Goal: Information Seeking & Learning: Understand process/instructions

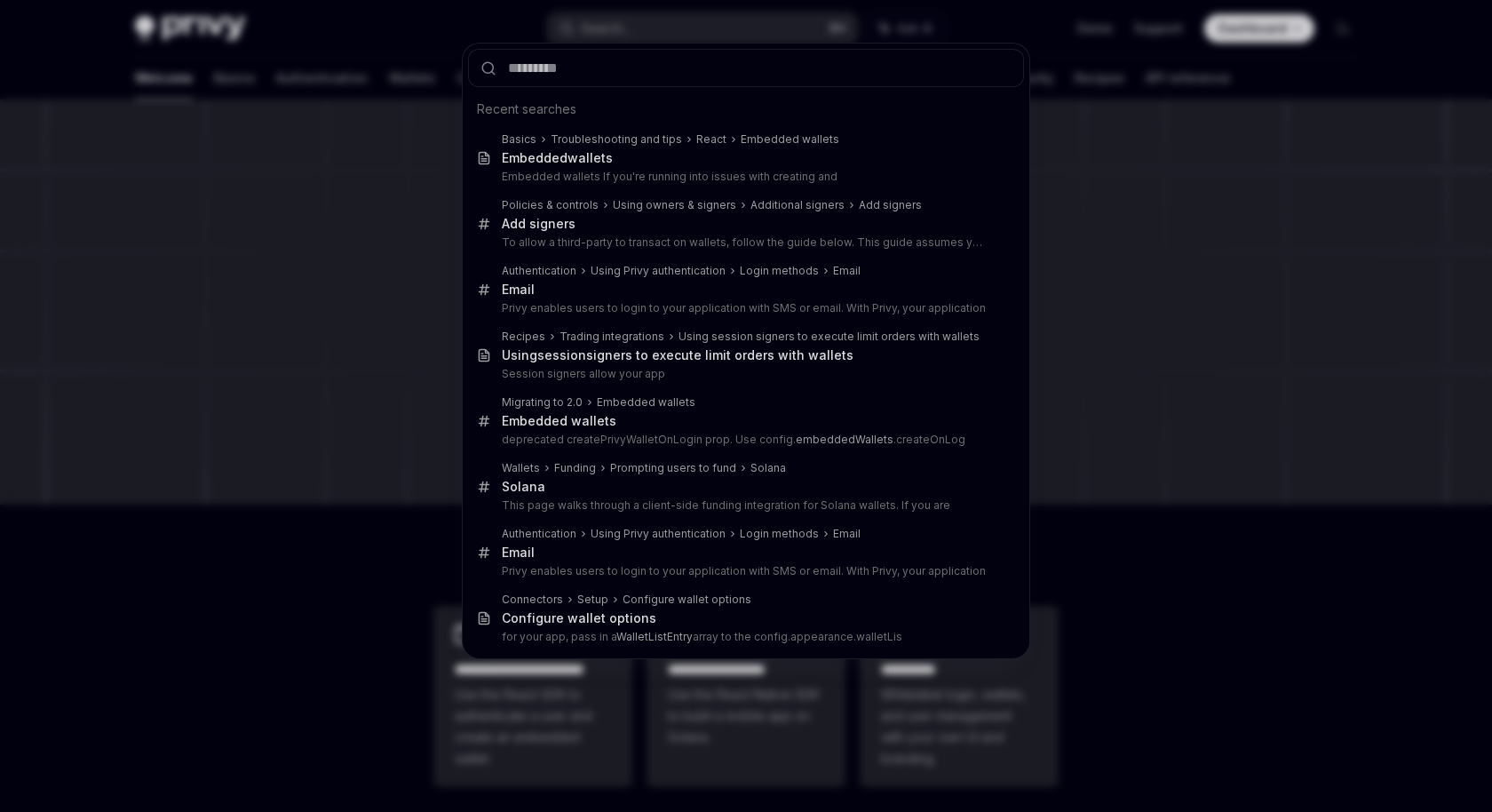
type input "********"
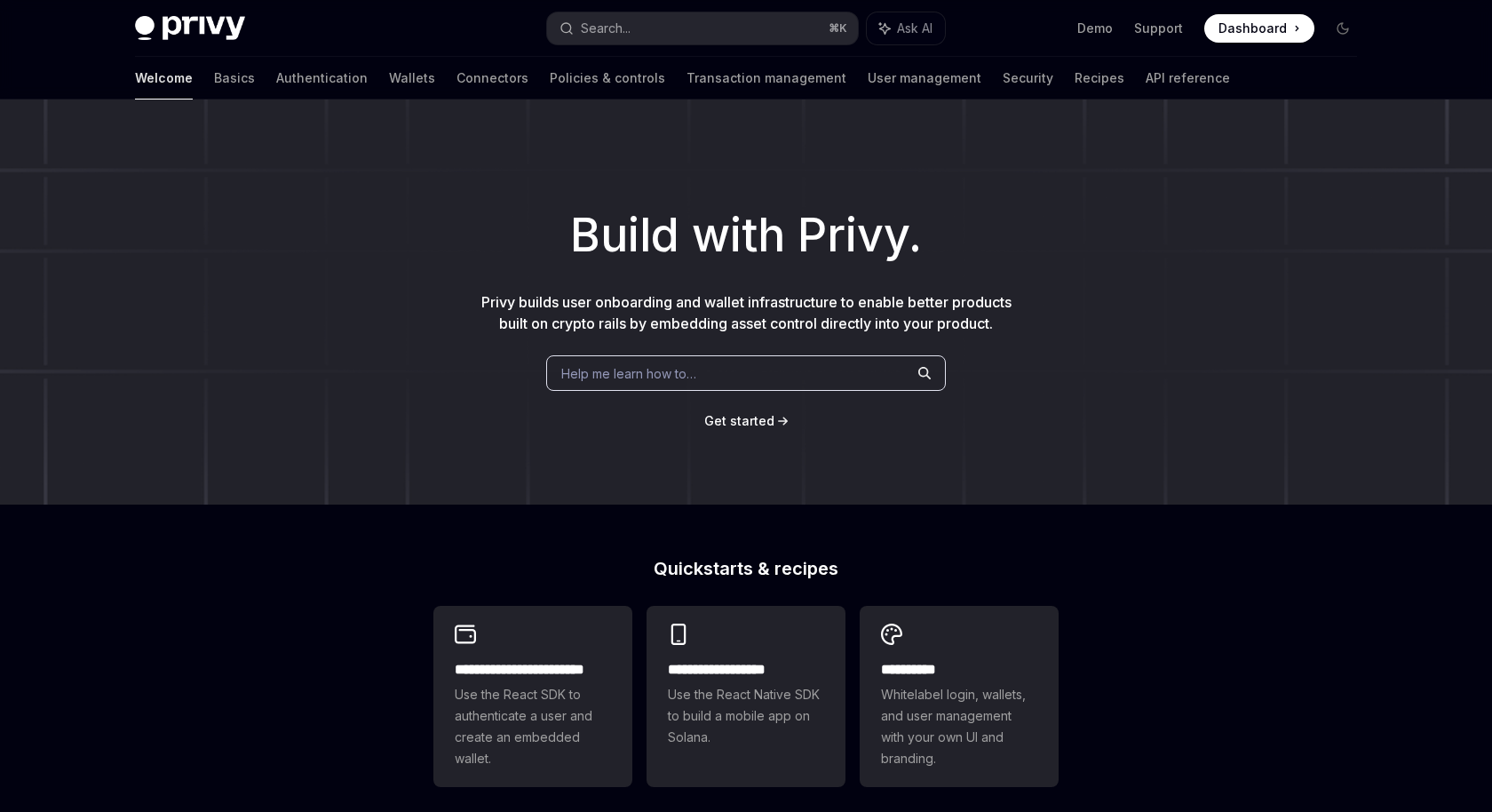
scroll to position [622, 0]
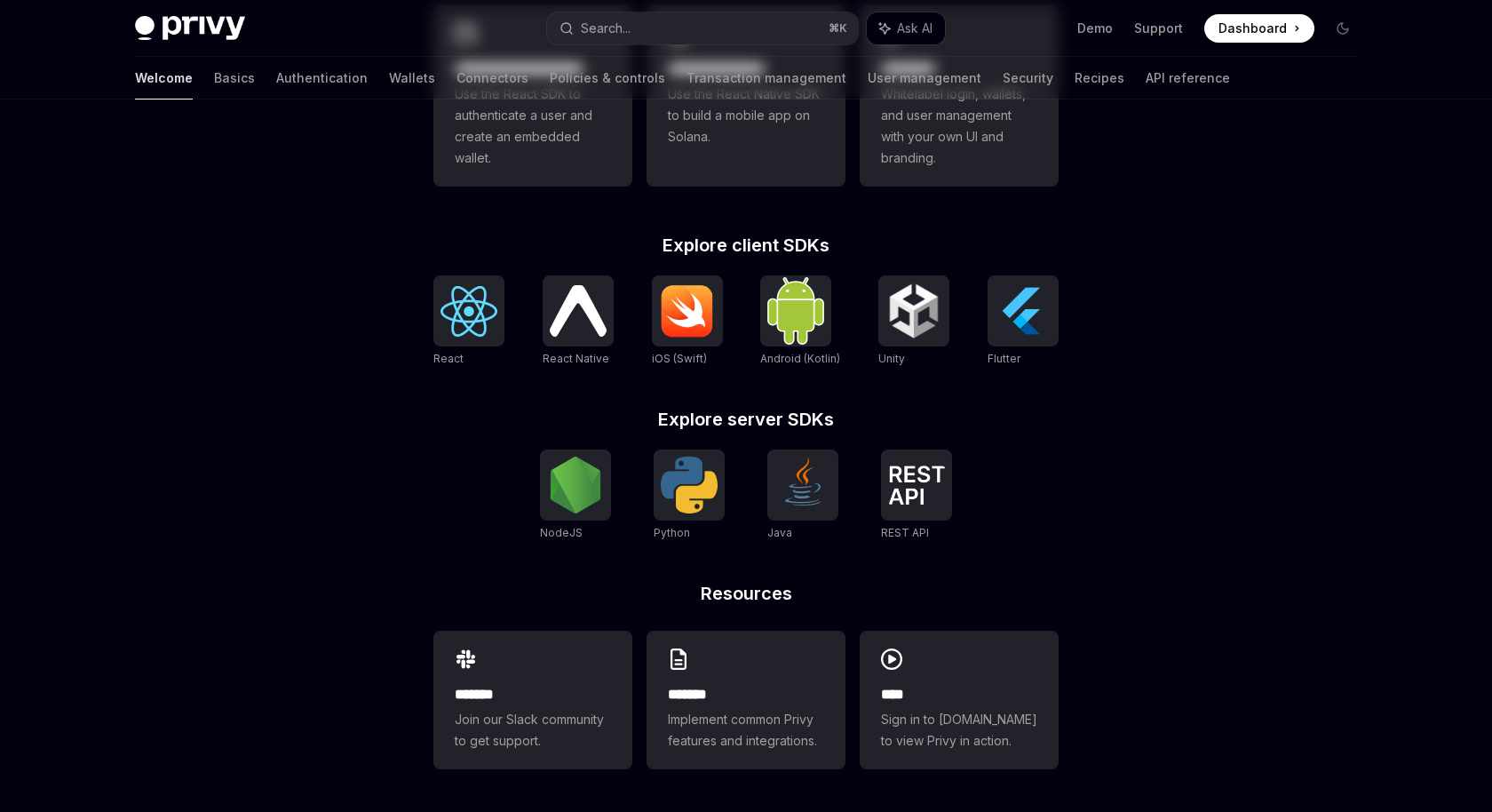
type textarea "*"
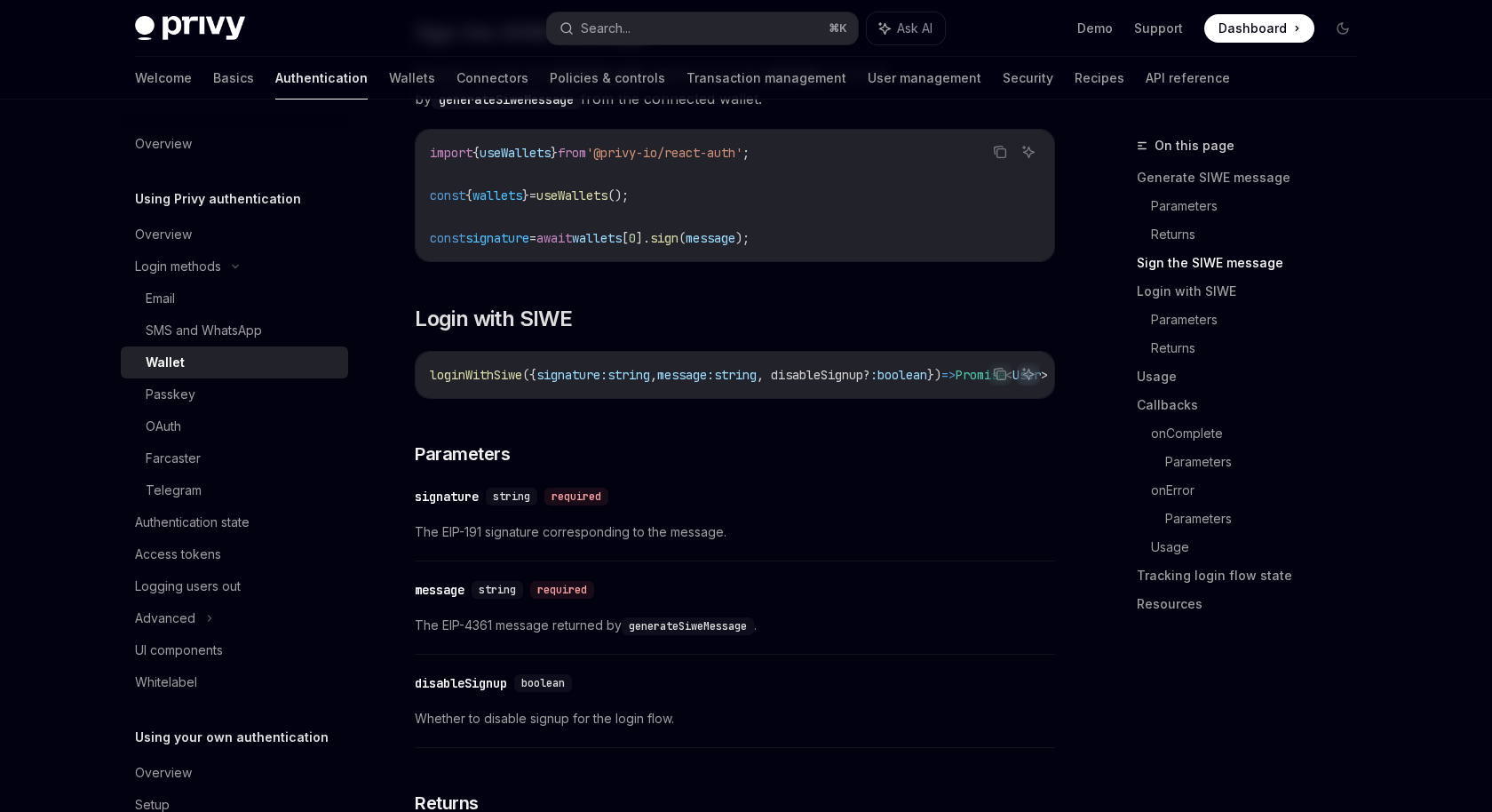
scroll to position [1256, 0]
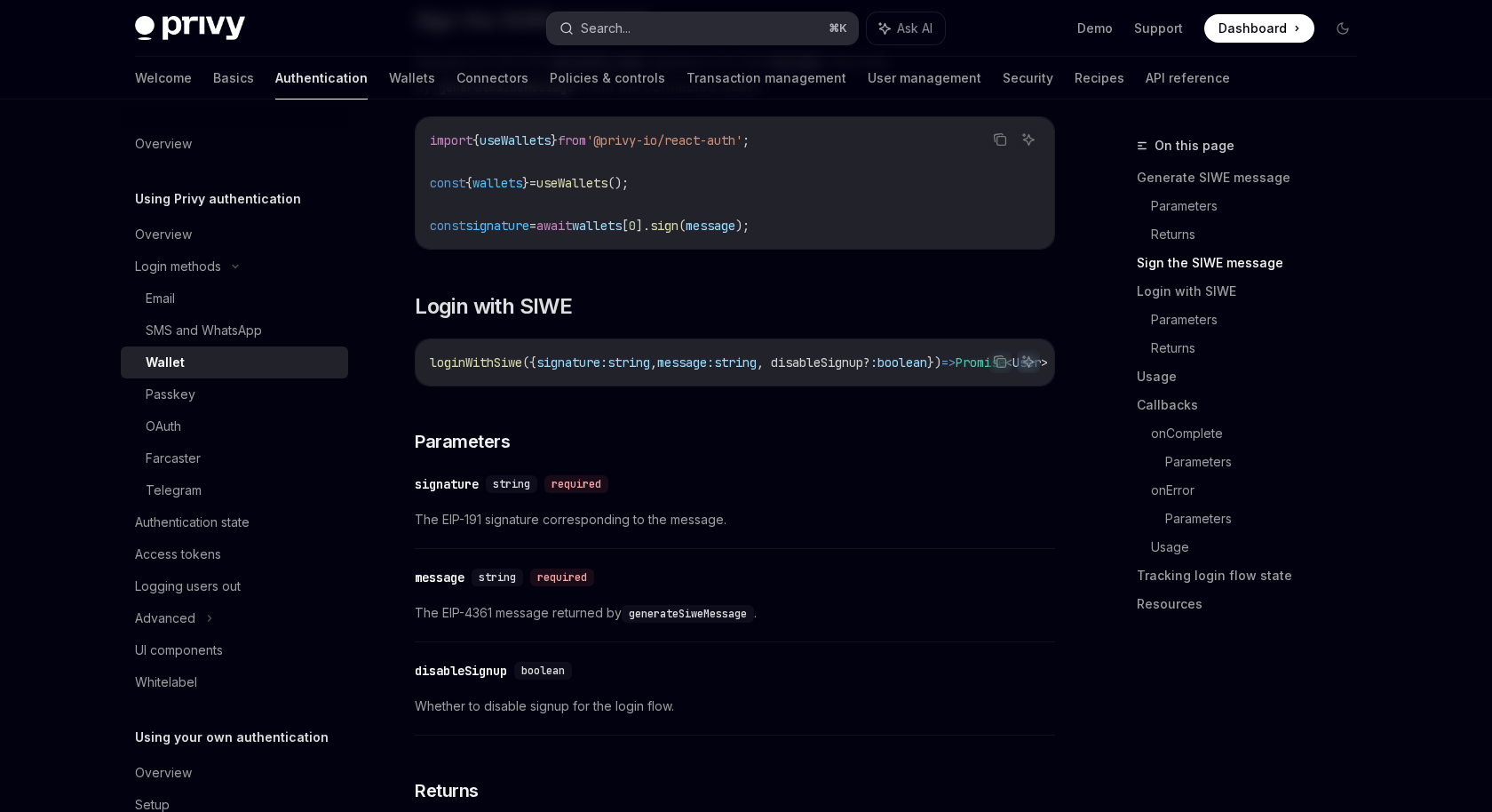
click at [646, 26] on button "Search... ⌘ K" at bounding box center [702, 28] width 311 height 32
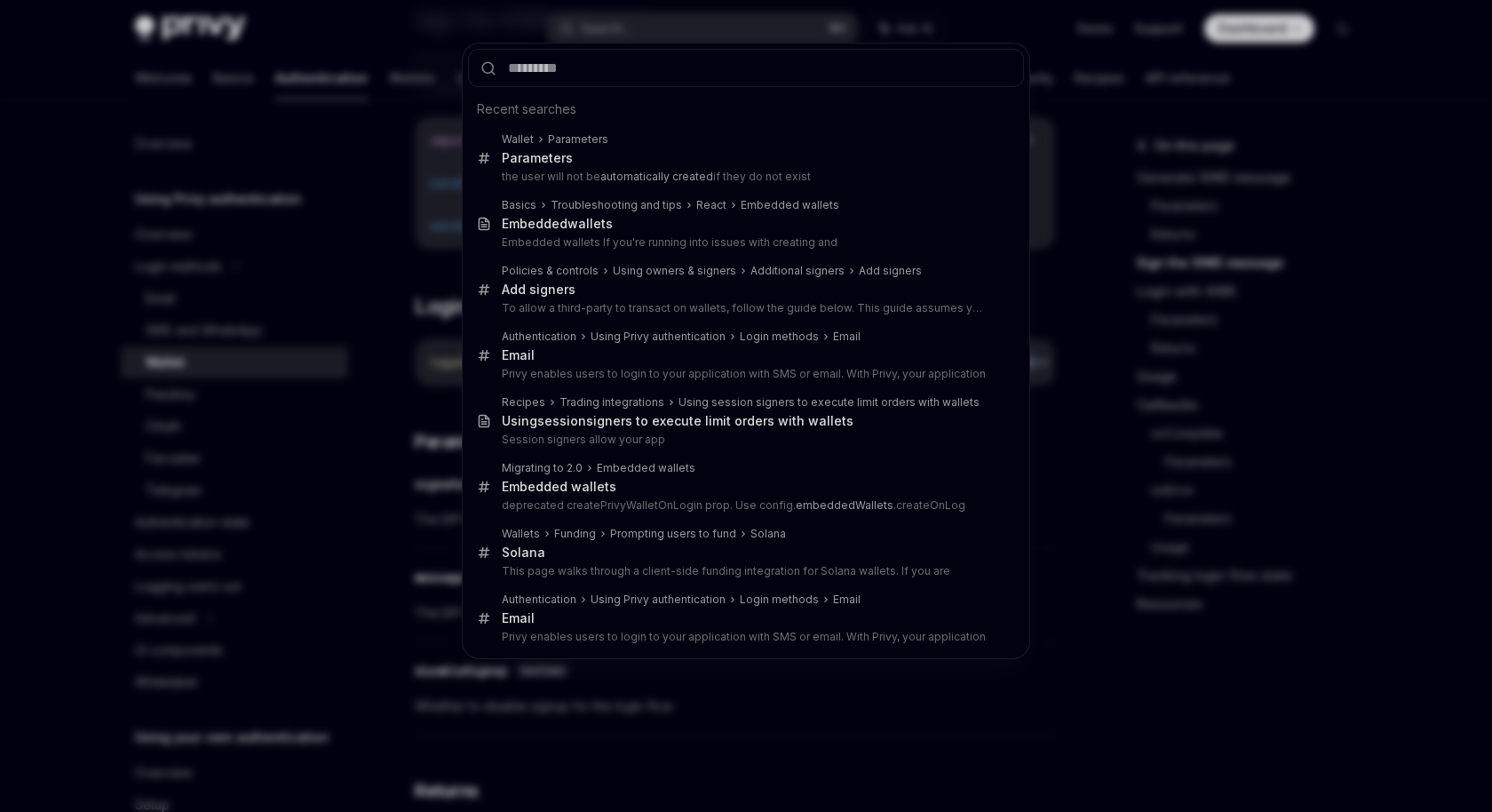
type input "**********"
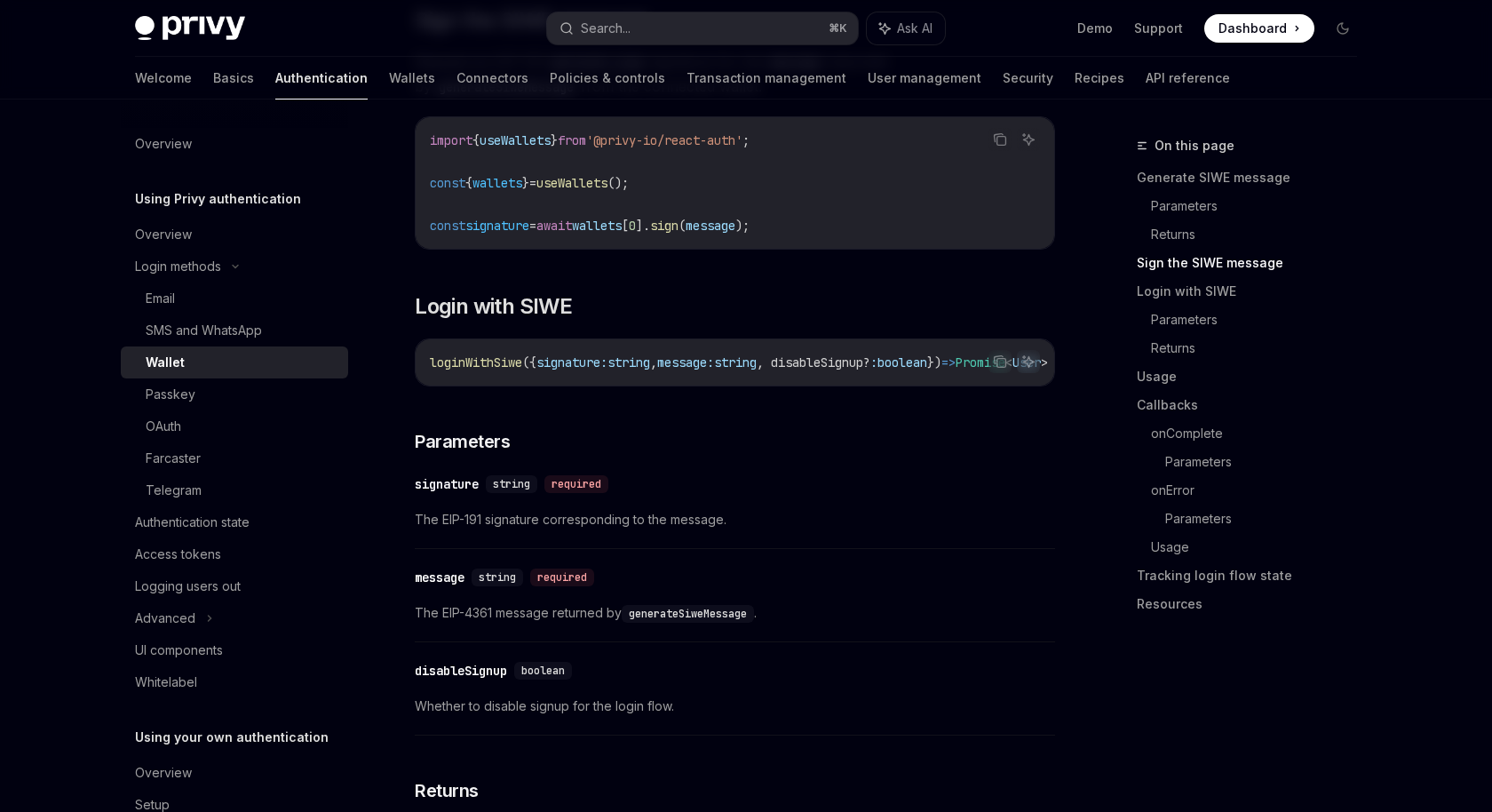
type textarea "*"
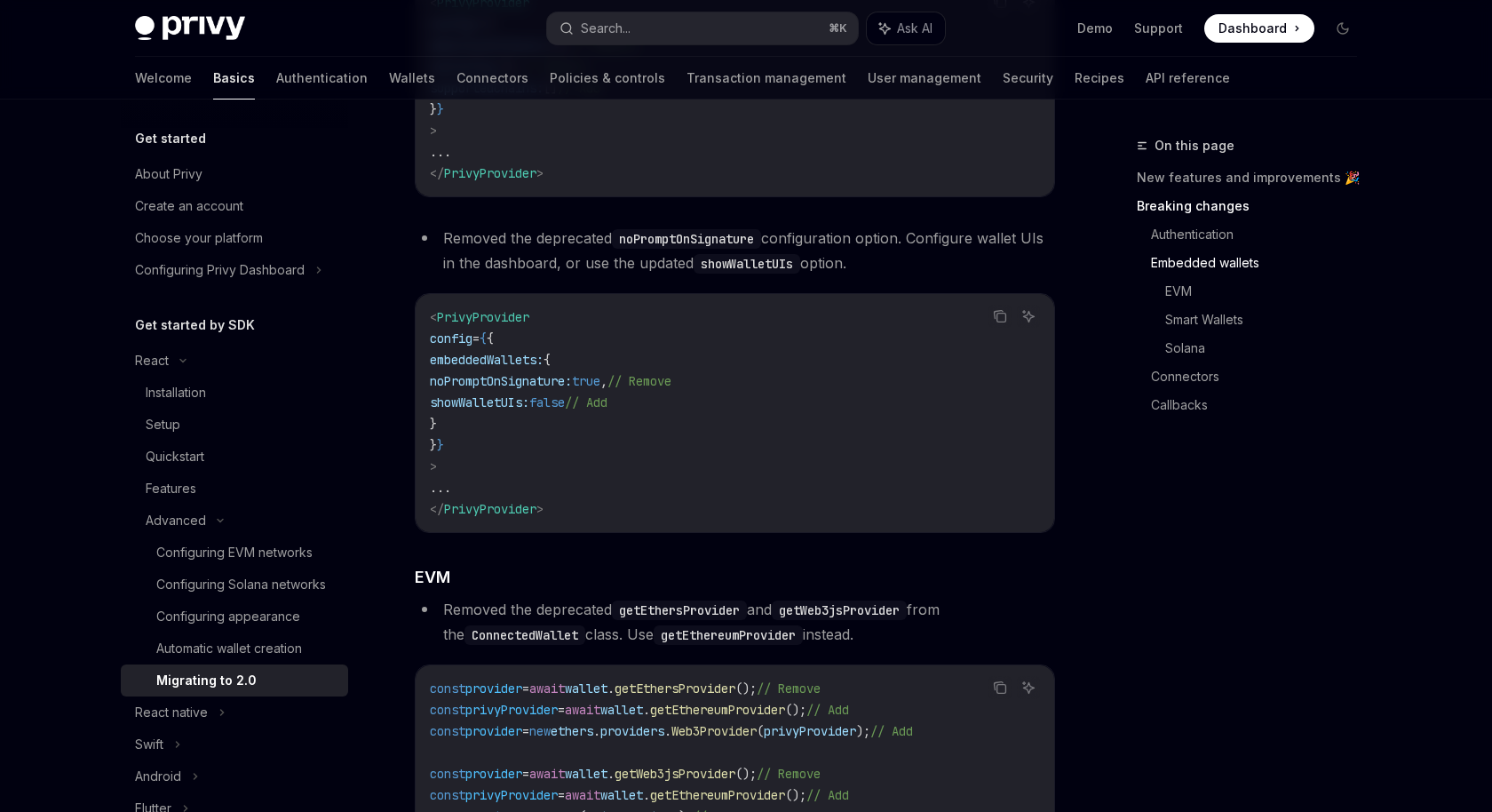
scroll to position [1350, 0]
drag, startPoint x: 469, startPoint y: 421, endPoint x: 617, endPoint y: 421, distance: 148.0
click at [608, 409] on span "showWalletUIs: false // Add" at bounding box center [519, 401] width 178 height 16
click at [694, 430] on code "< PrivyProvider config = { { embeddedWallets: { noPromptOnSignature: true , // …" at bounding box center [735, 412] width 610 height 213
drag, startPoint x: 469, startPoint y: 417, endPoint x: 641, endPoint y: 417, distance: 172.0
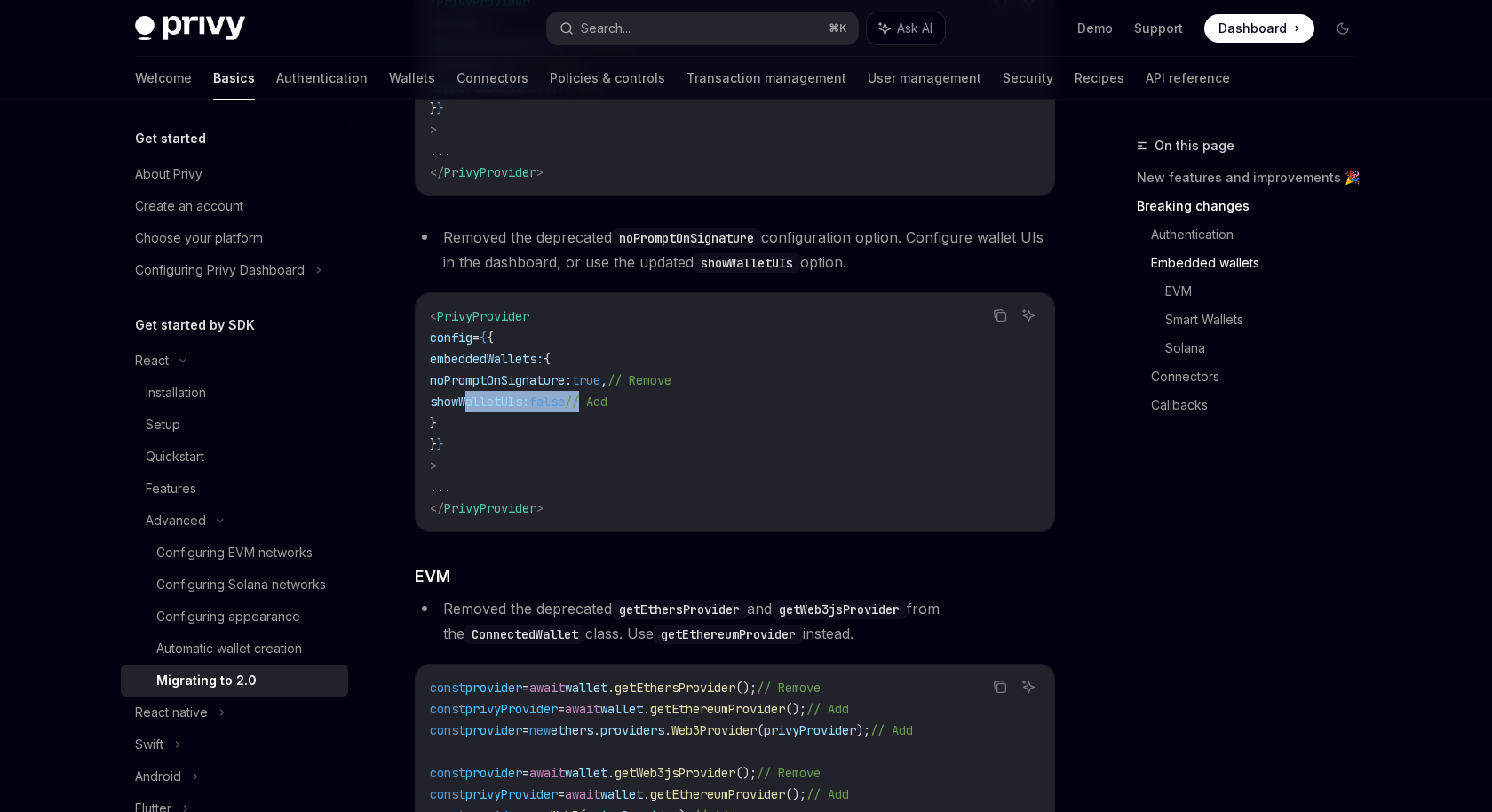
click at [608, 409] on span "showWalletUIs: false // Add" at bounding box center [519, 401] width 178 height 16
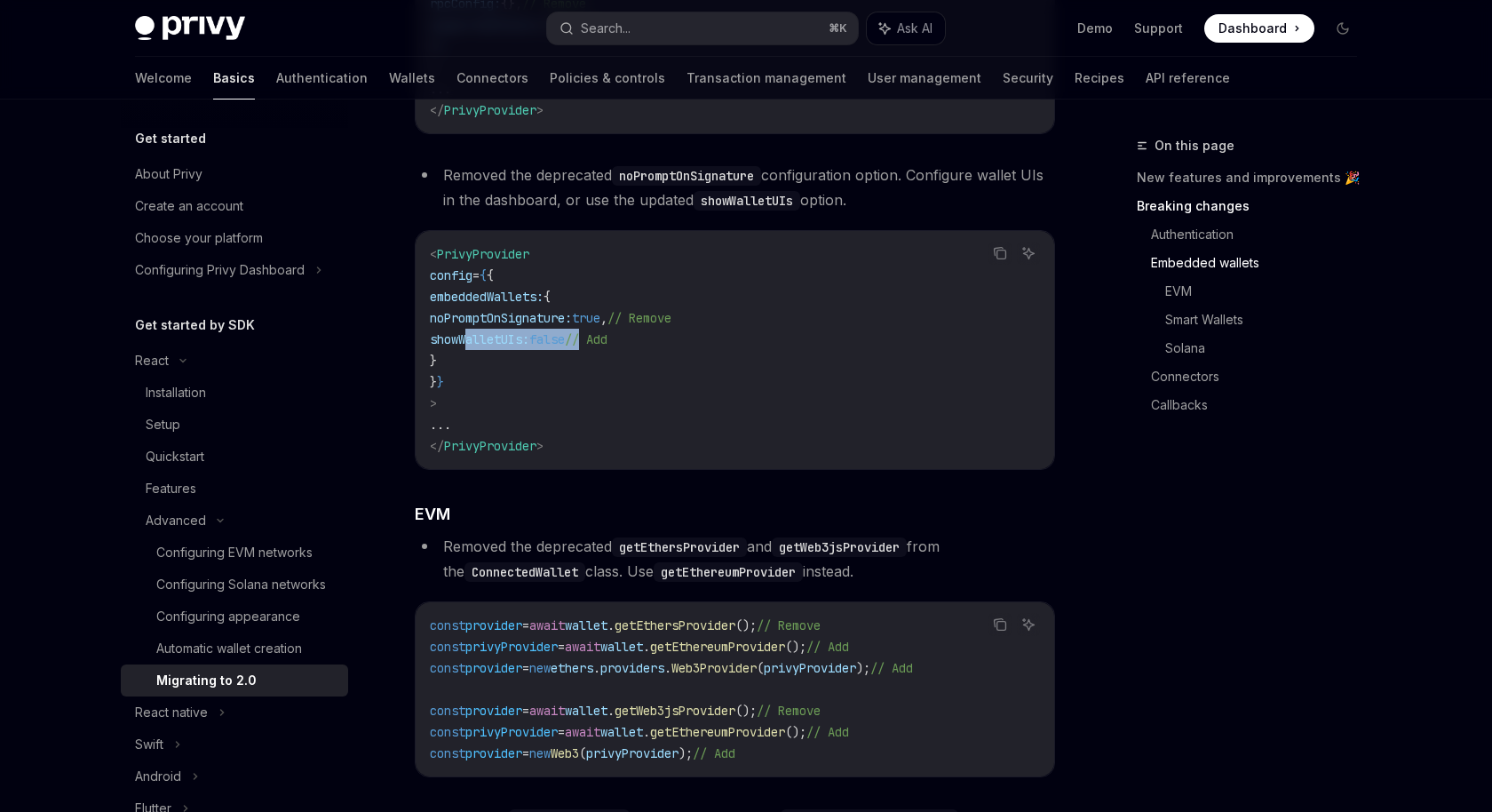
scroll to position [1428, 0]
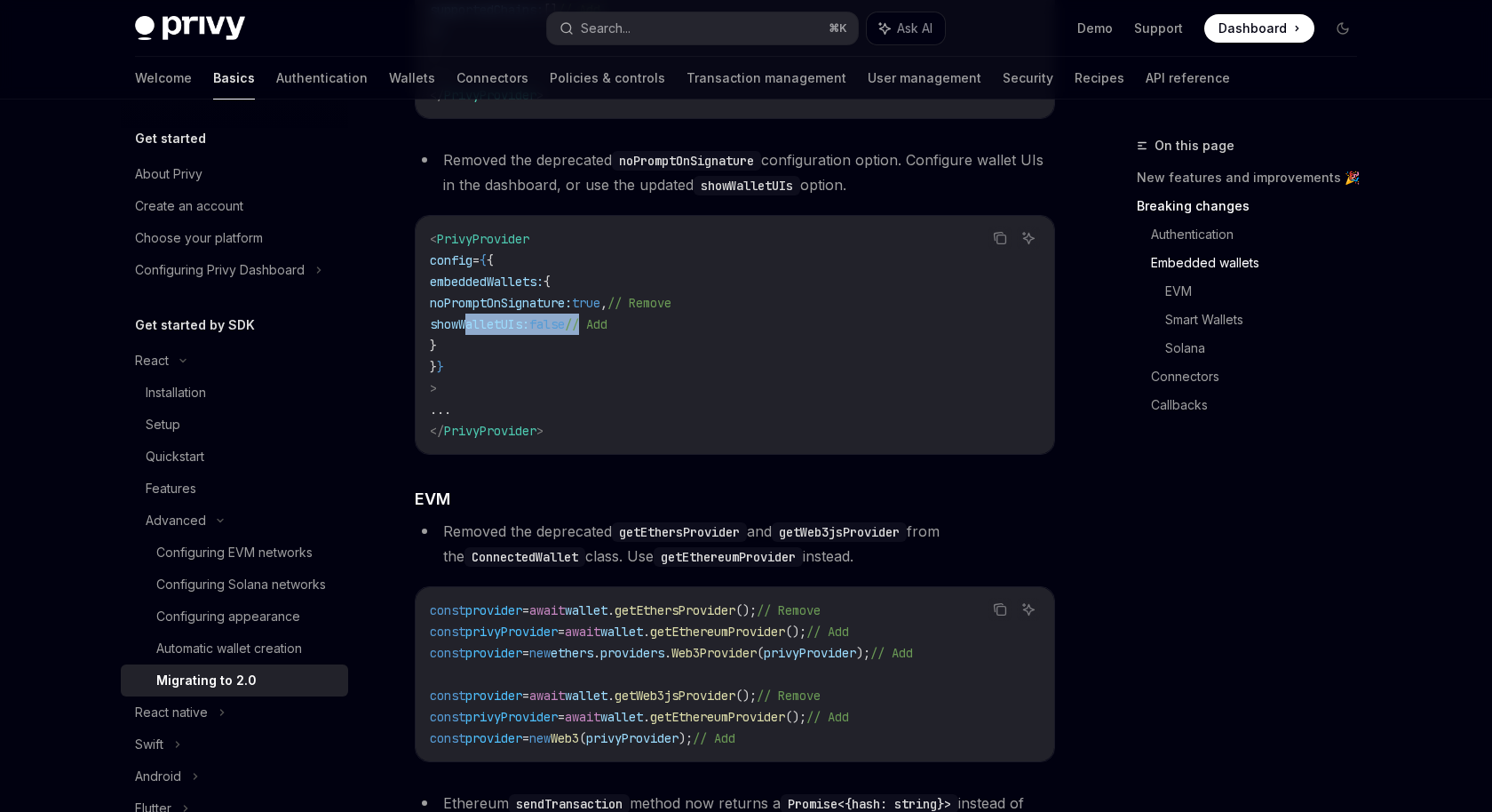
click at [526, 313] on code "< PrivyProvider config = { { embeddedWallets: { noPromptOnSignature: true , // …" at bounding box center [735, 334] width 610 height 213
click at [600, 311] on span "true" at bounding box center [586, 302] width 28 height 16
copy span "noPromptOnSignature: true"
click at [549, 352] on code "< PrivyProvider config = { { embeddedWallets: { noPromptOnSignature: true , // …" at bounding box center [735, 334] width 610 height 213
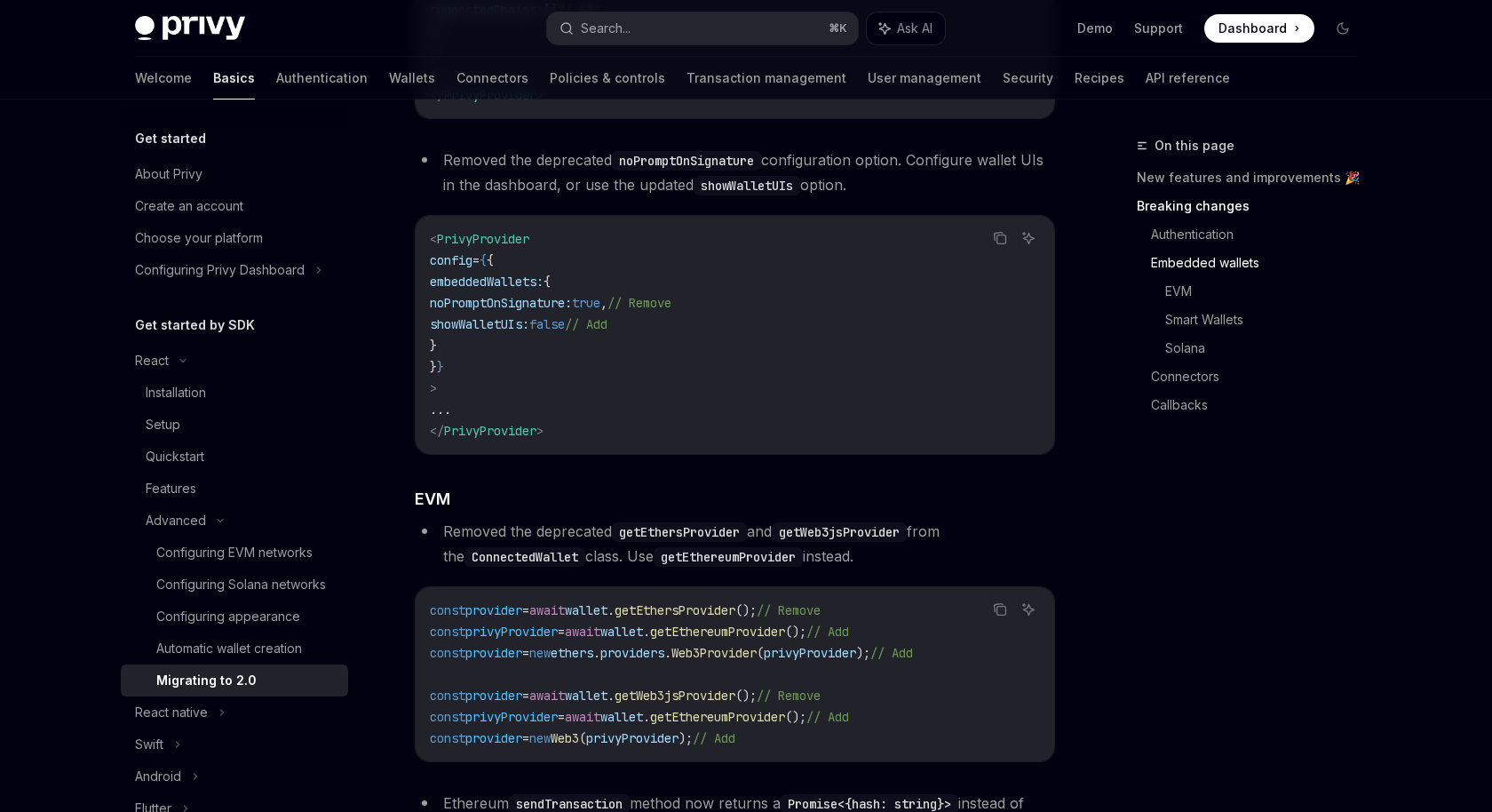
click at [549, 352] on code "< PrivyProvider config = { { embeddedWallets: { noPromptOnSignature: true , // …" at bounding box center [735, 334] width 610 height 213
click at [525, 335] on code "< PrivyProvider config = { { embeddedWallets: { noPromptOnSignature: true , // …" at bounding box center [735, 334] width 610 height 213
